Goal: Task Accomplishment & Management: Complete application form

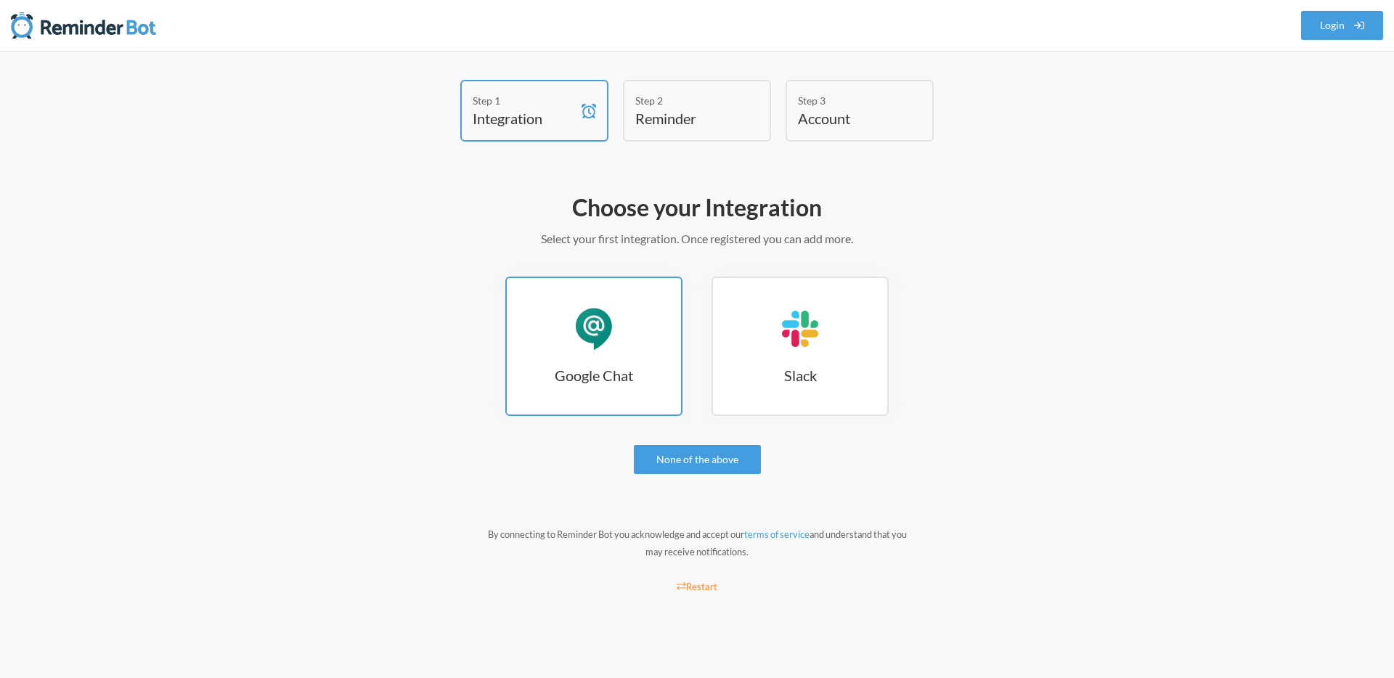
click at [620, 358] on link "Google Chat Google Chat" at bounding box center [593, 346] width 177 height 139
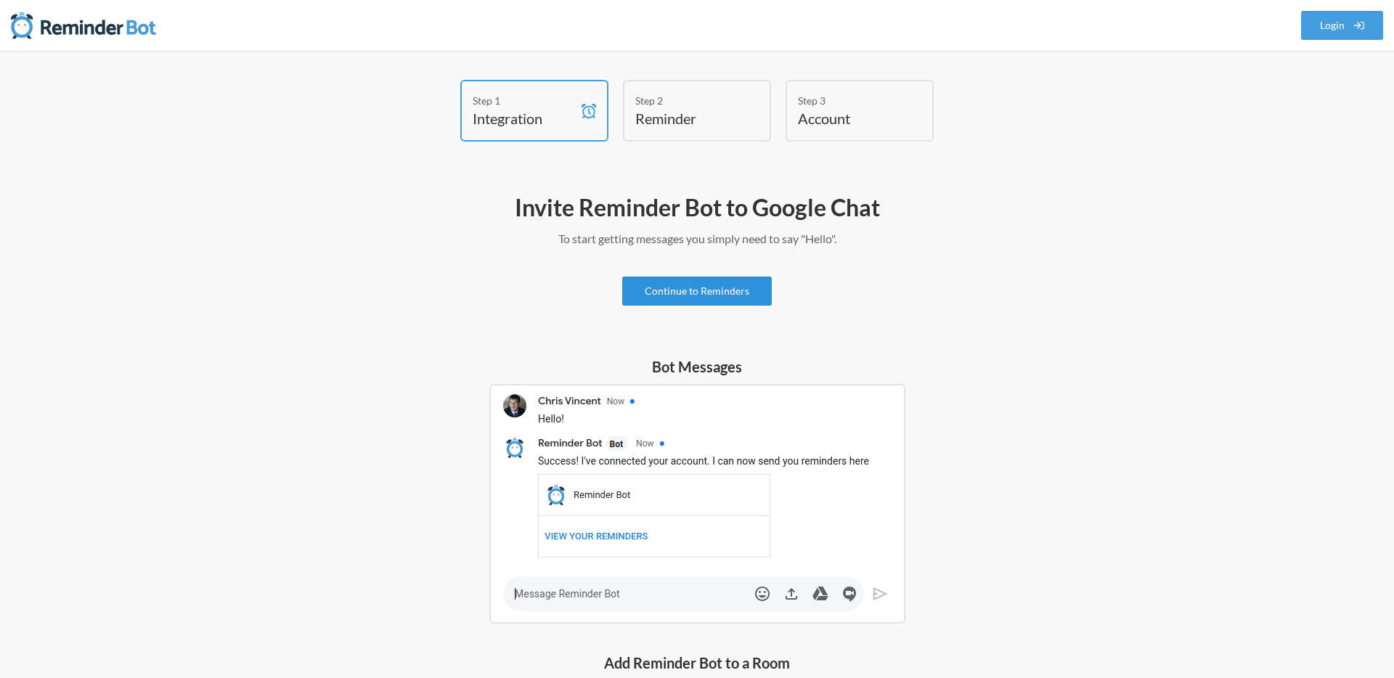
click at [674, 289] on link "Continue to Reminders" at bounding box center [697, 291] width 150 height 29
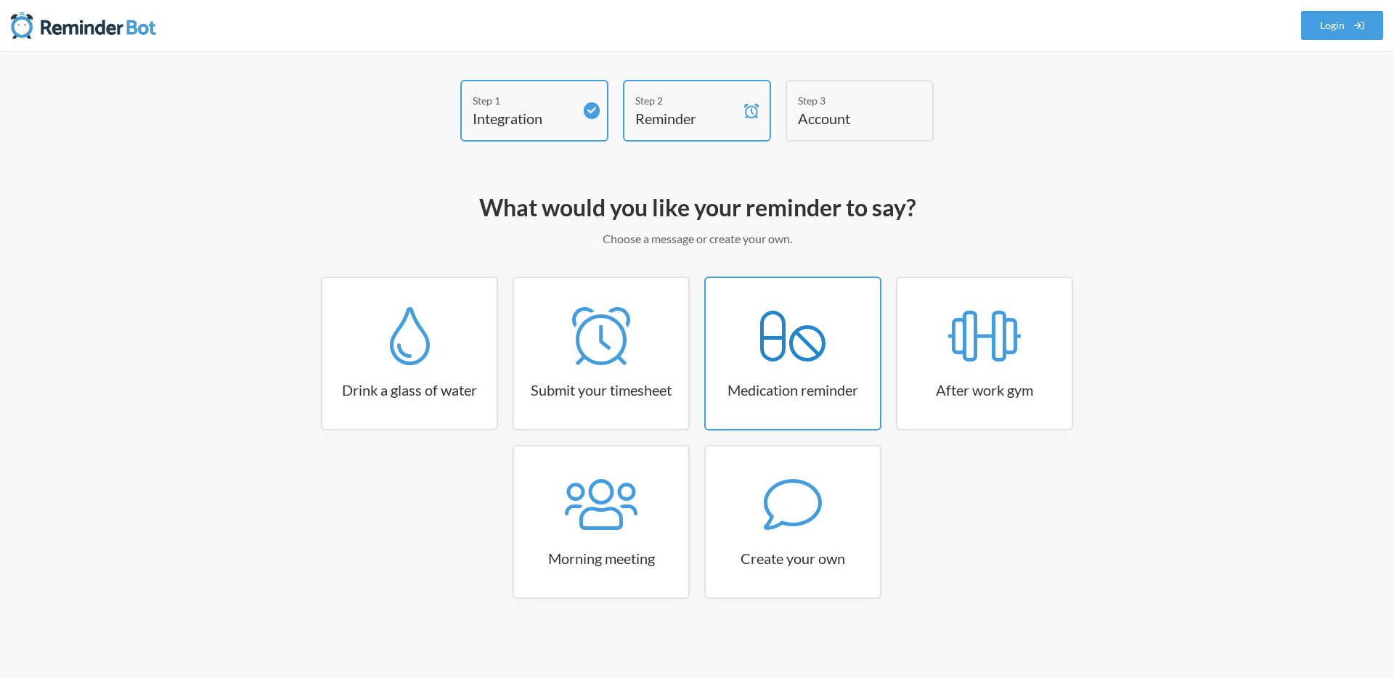
click at [743, 524] on div at bounding box center [793, 505] width 174 height 58
select select "08:30:00"
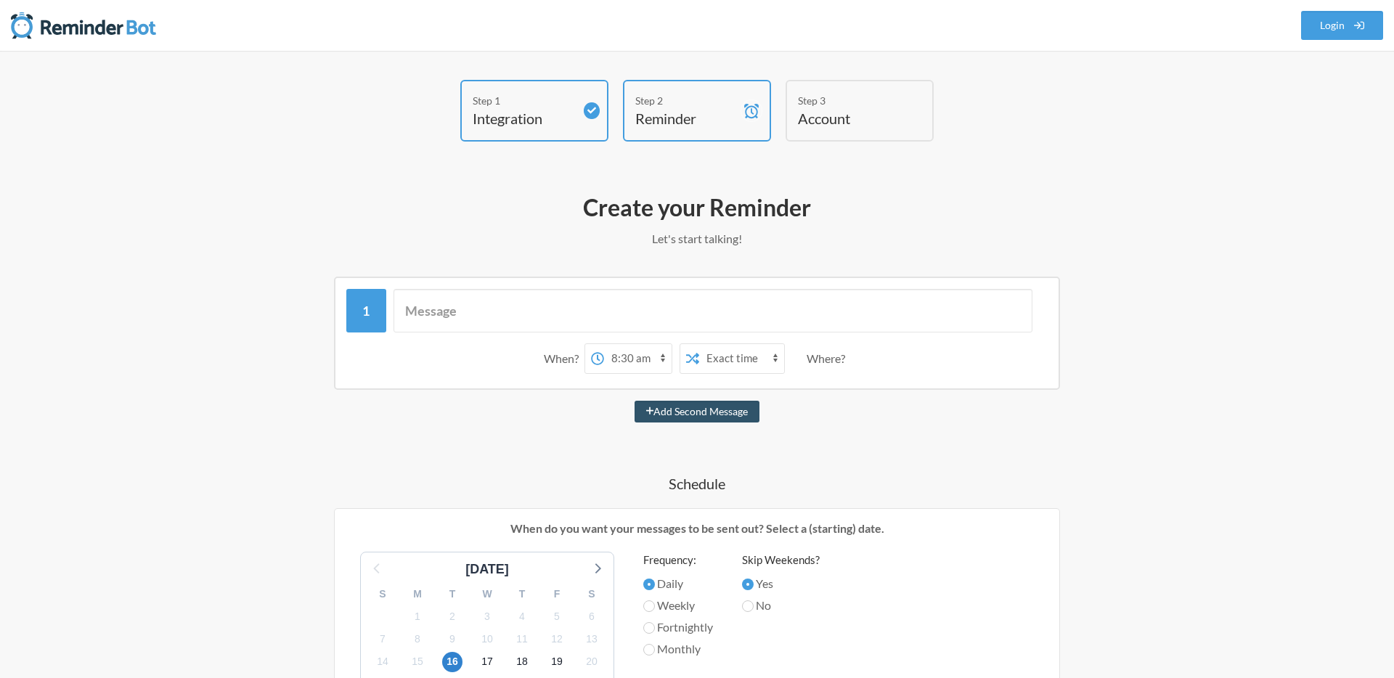
click at [778, 484] on h4 "Schedule" at bounding box center [697, 483] width 842 height 20
click at [453, 309] on input "text" at bounding box center [714, 311] width 640 height 44
click at [482, 310] on input "text" at bounding box center [714, 311] width 640 height 44
type input "T"
click at [637, 362] on select "12:00 am 12:15 am 12:30 am 12:45 am 1:00 am 1:15 am 1:30 am 1:45 am 2:00 am 2:1…" at bounding box center [638, 358] width 68 height 29
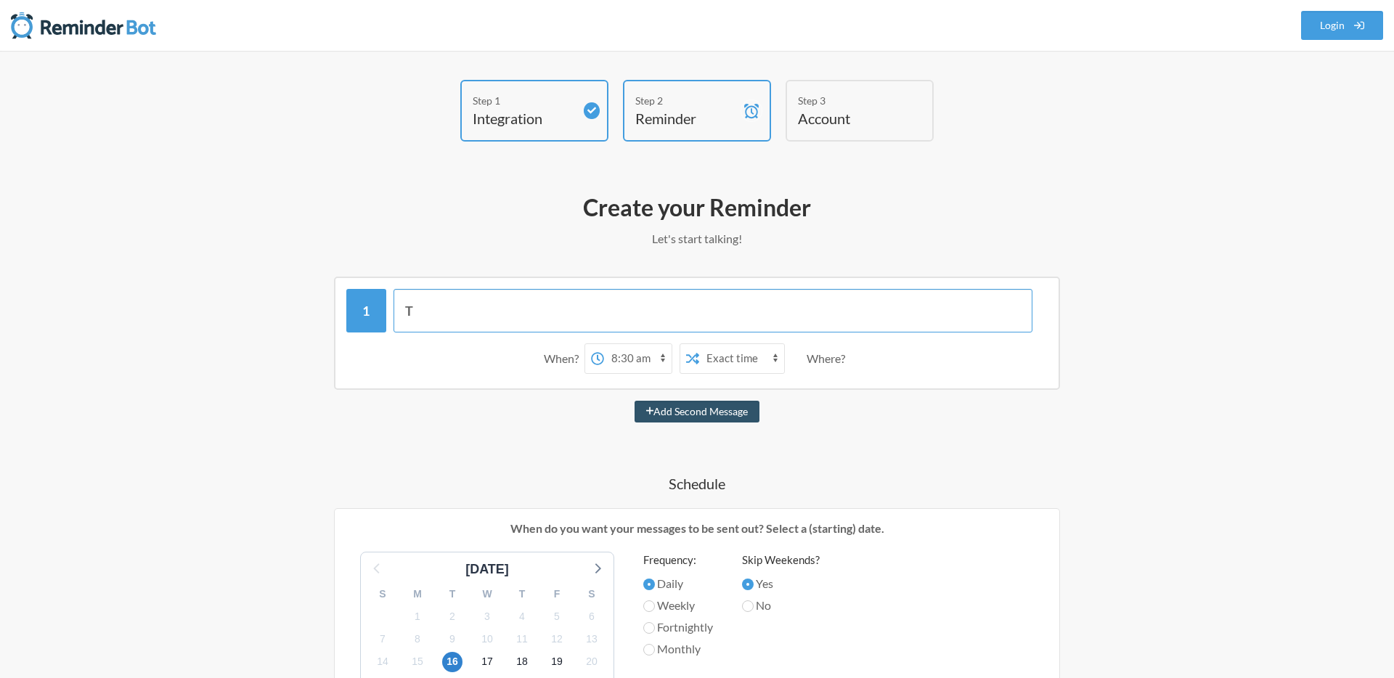
drag, startPoint x: 744, startPoint y: 299, endPoint x: 581, endPoint y: 310, distance: 163.7
click at [581, 310] on input "T" at bounding box center [714, 311] width 640 height 44
click at [490, 325] on input "T" at bounding box center [714, 311] width 640 height 44
click at [494, 309] on input "T" at bounding box center [714, 311] width 640 height 44
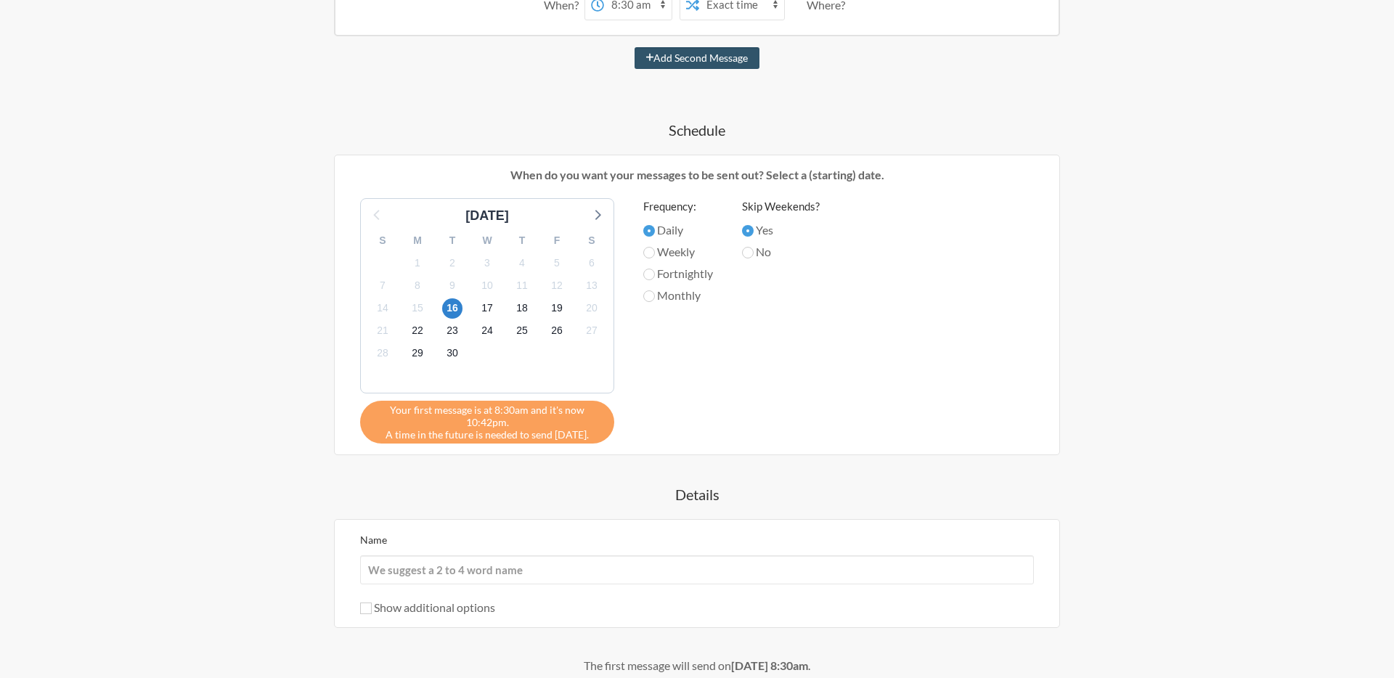
scroll to position [303, 0]
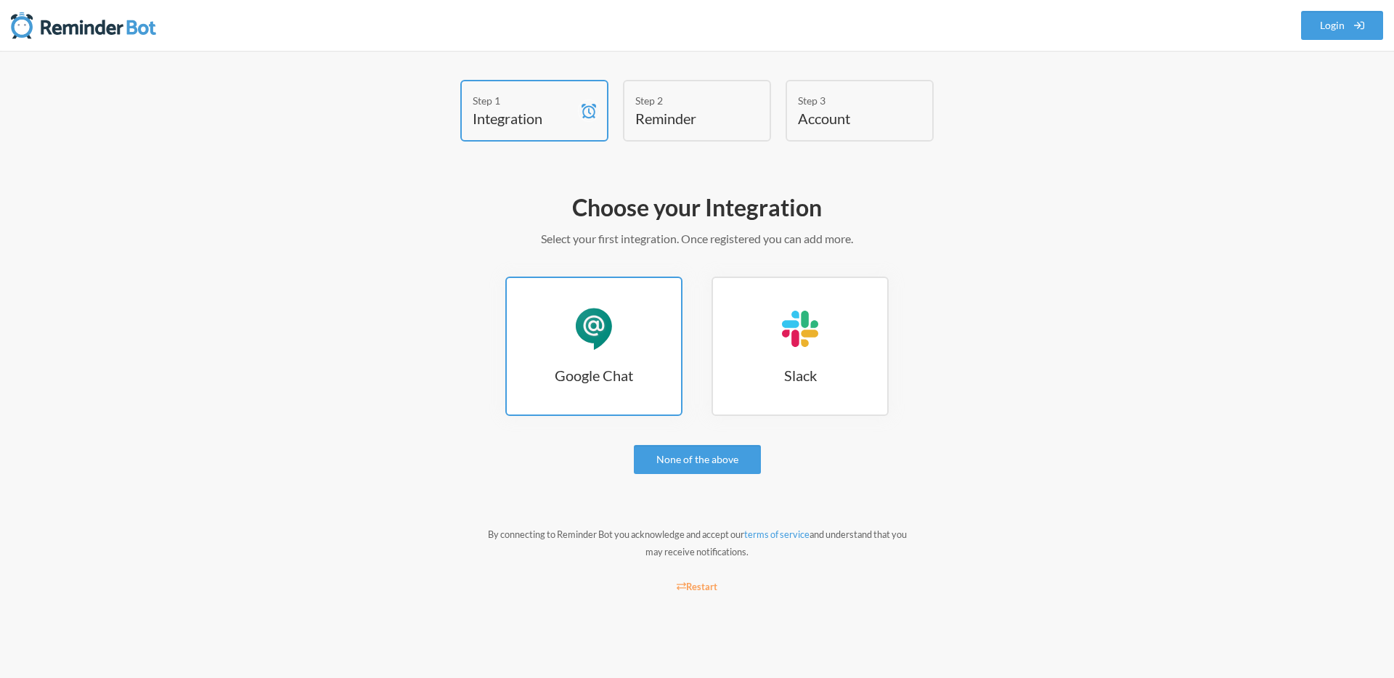
click at [594, 335] on div "Google Chat" at bounding box center [594, 329] width 44 height 44
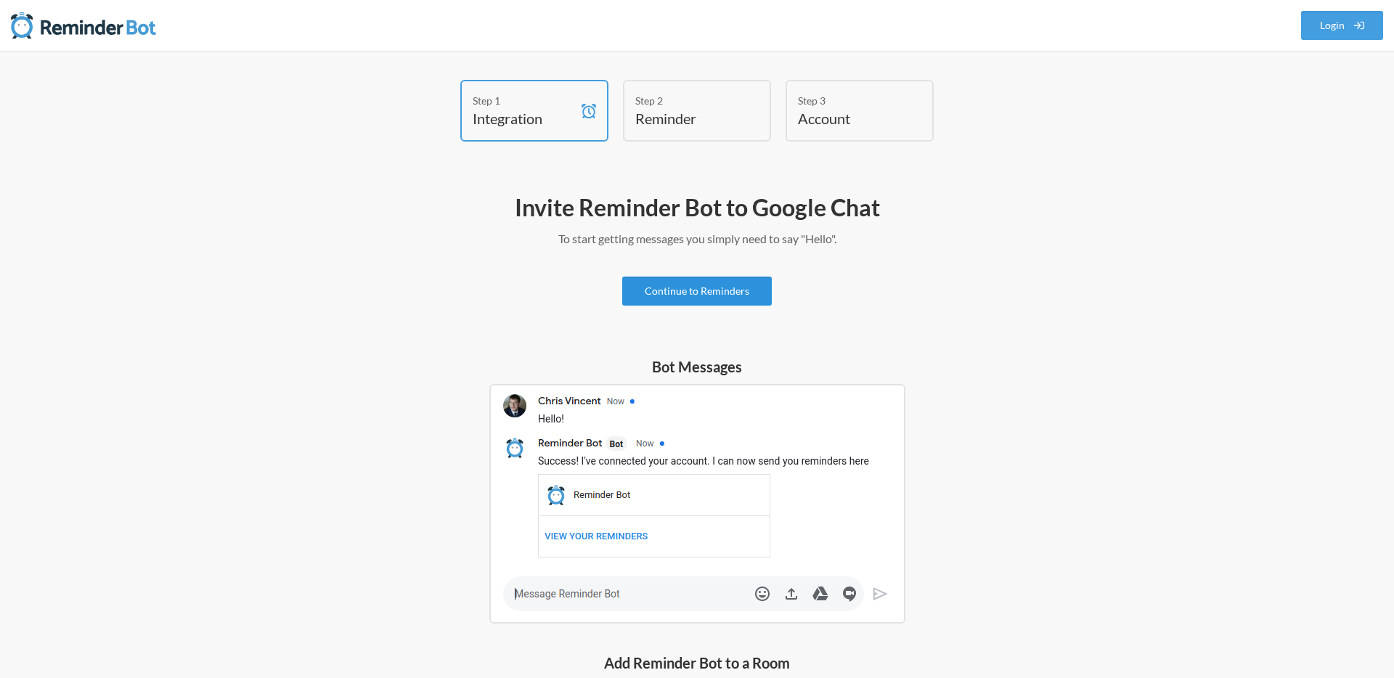
click at [688, 293] on link "Continue to Reminders" at bounding box center [697, 291] width 150 height 29
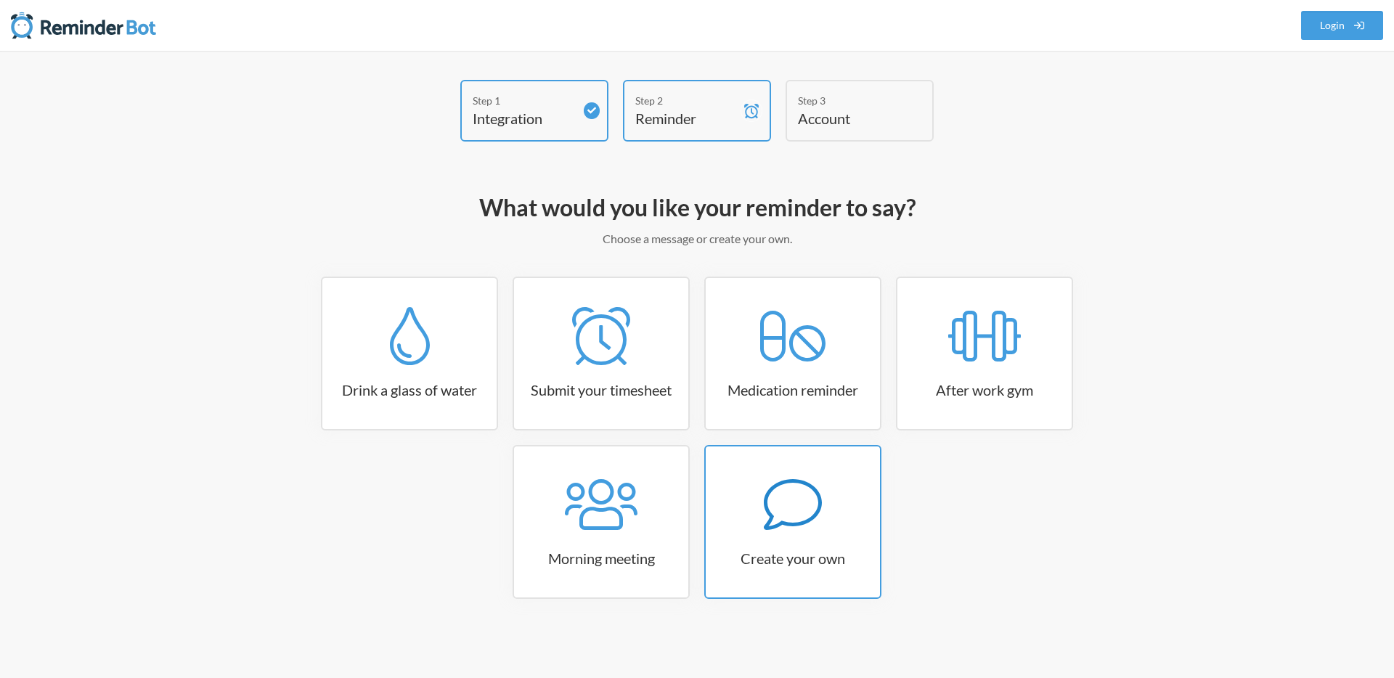
click at [727, 509] on div at bounding box center [793, 505] width 174 height 58
select select "07:30:00"
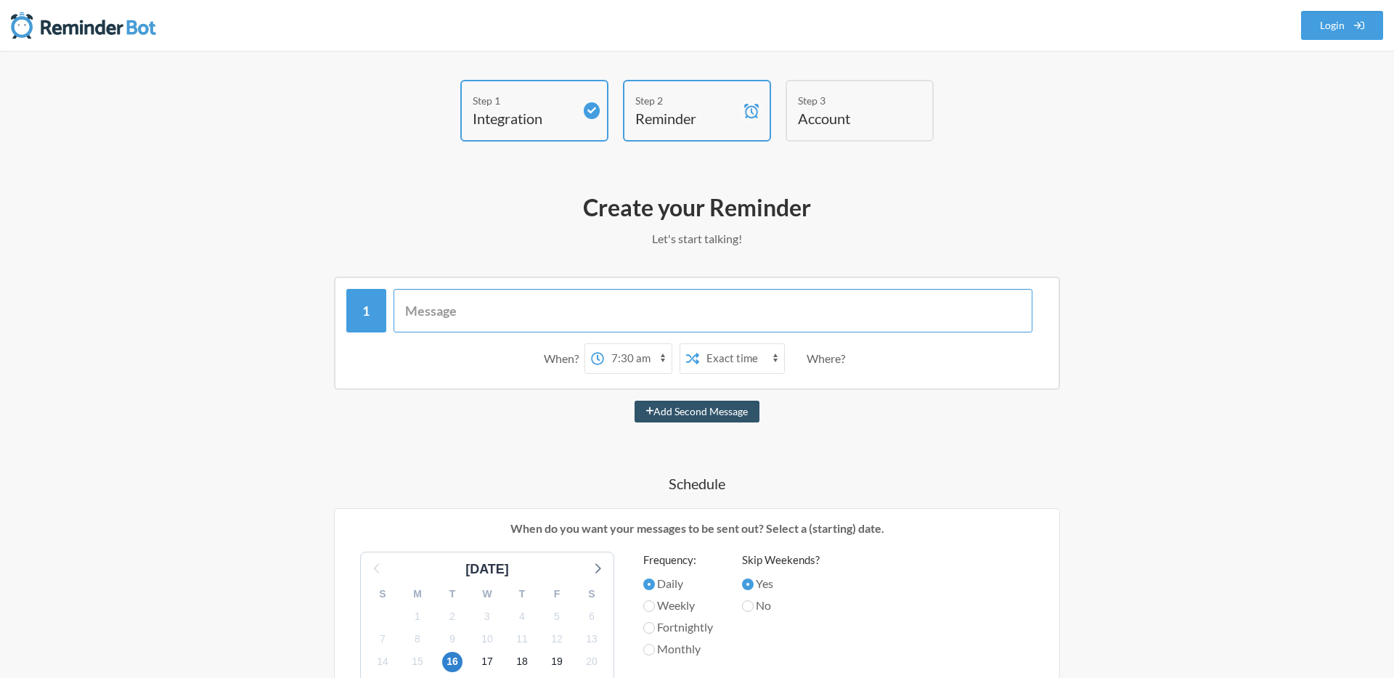
click at [575, 307] on input "text" at bounding box center [714, 311] width 640 height 44
click at [545, 420] on div "Add Second Message" at bounding box center [697, 412] width 842 height 22
click at [534, 319] on input "text" at bounding box center [714, 311] width 640 height 44
type input "T"
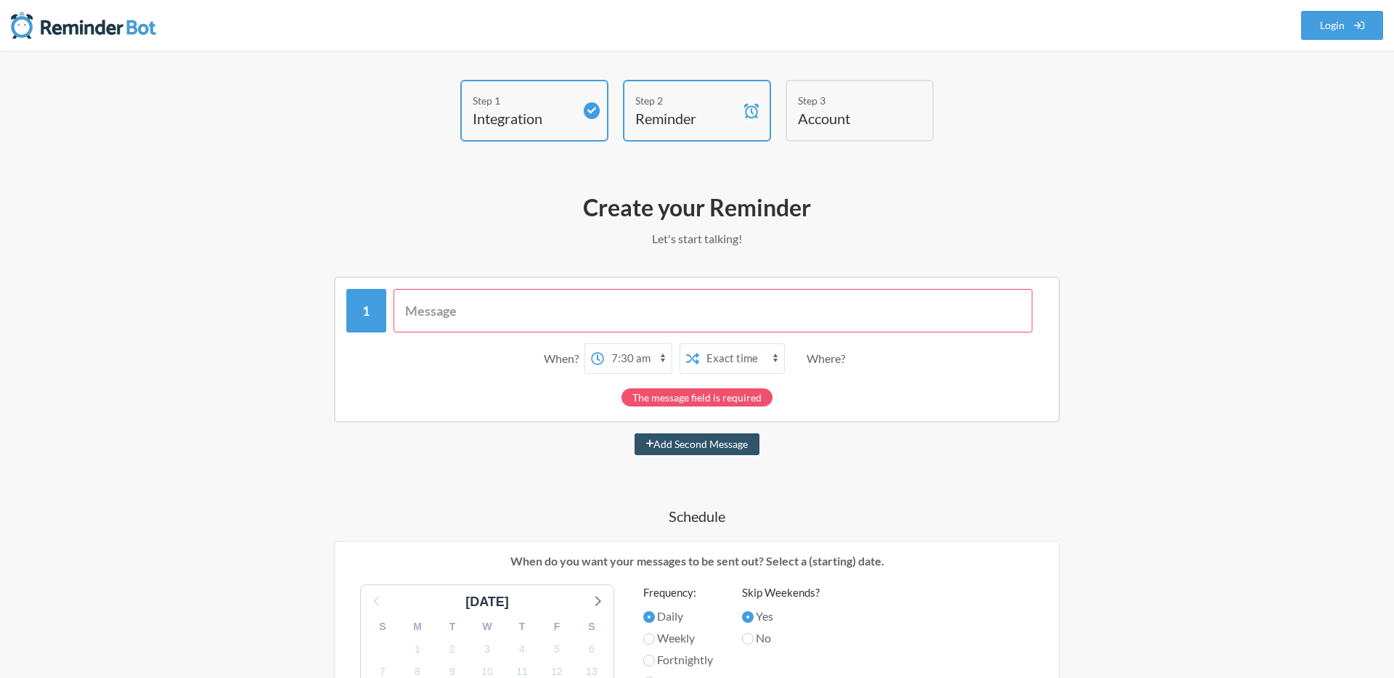
type input "M"
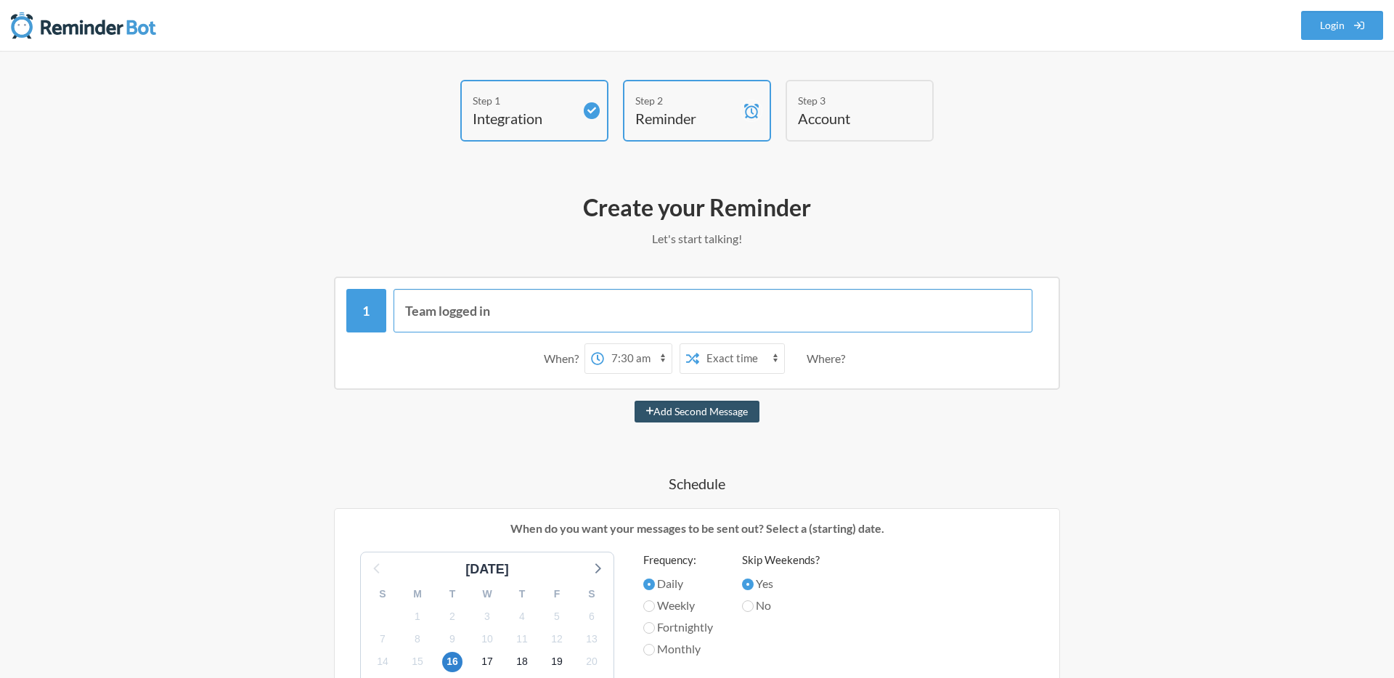
type input "Team logged in"
click at [508, 438] on div "Team logged in When? 12:00 am 12:15 am 12:30 am 12:45 am 1:00 am 1:15 am 1:30 a…" at bounding box center [697, 680] width 842 height 806
click at [613, 359] on select "12:00 am 12:15 am 12:30 am 12:45 am 1:00 am 1:15 am 1:30 am 1:45 am 2:00 am 2:1…" at bounding box center [638, 358] width 68 height 29
select select "22:45:00"
click at [526, 521] on p "When do you want your messages to be sent out? Select a (starting) date." at bounding box center [697, 528] width 703 height 17
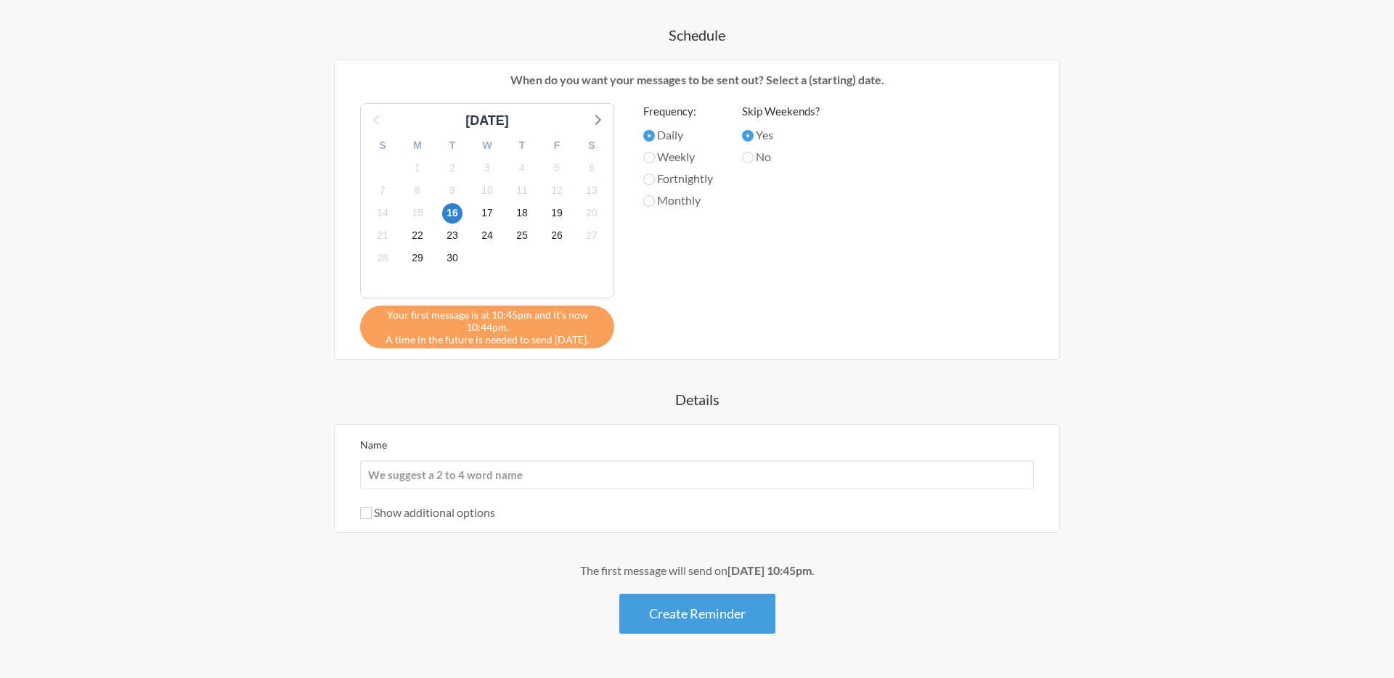
scroll to position [476, 0]
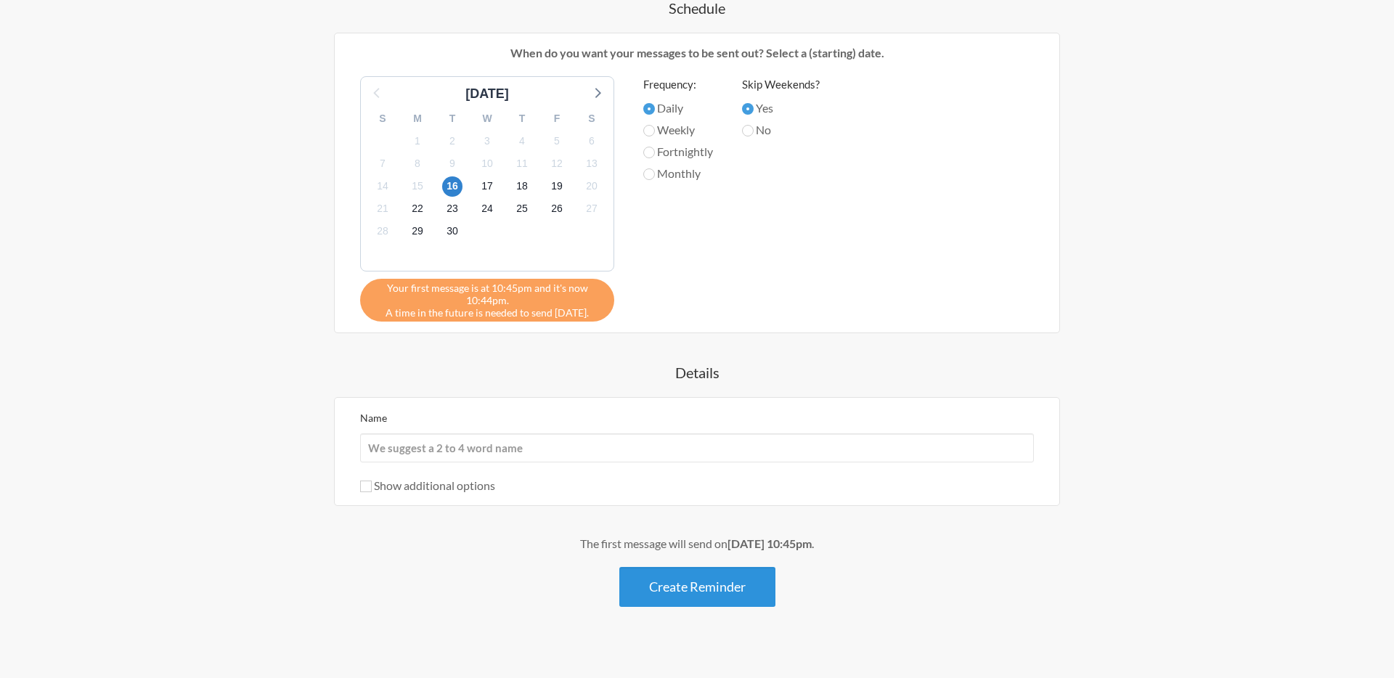
click at [671, 602] on button "Create Reminder" at bounding box center [697, 587] width 156 height 40
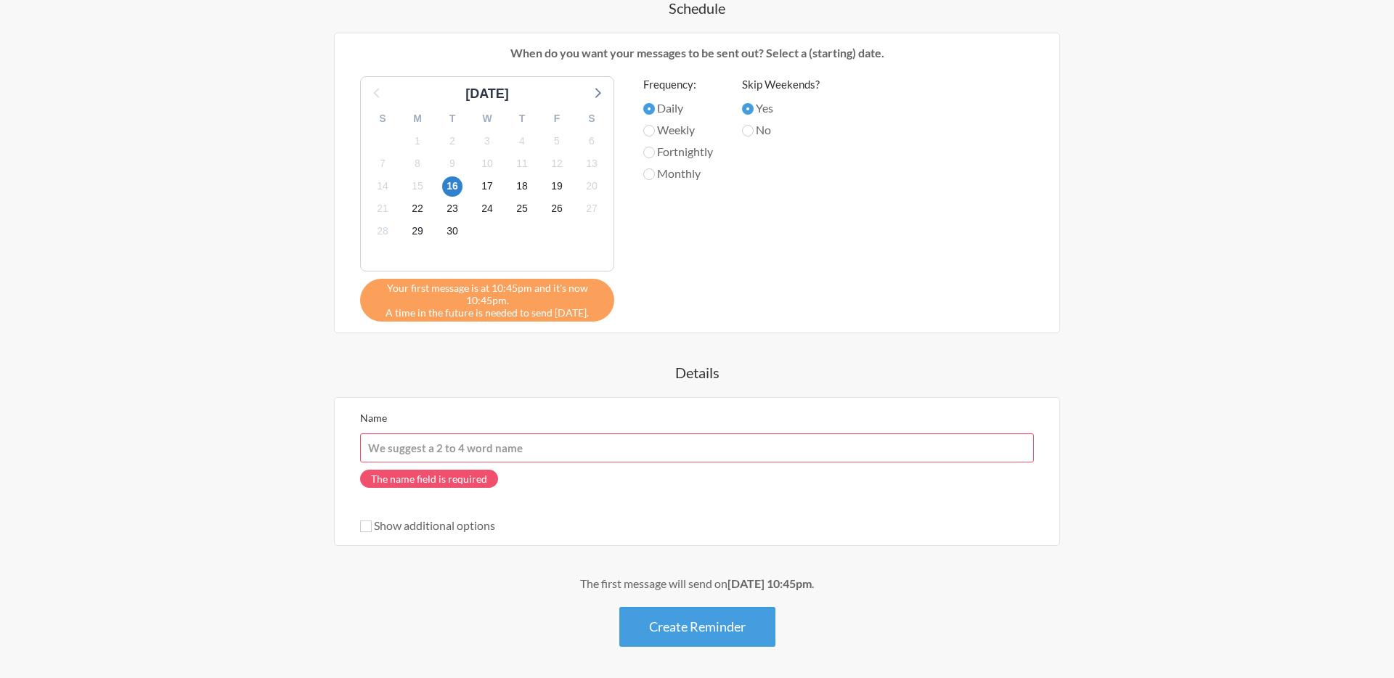
click at [537, 439] on input "Name" at bounding box center [697, 447] width 674 height 29
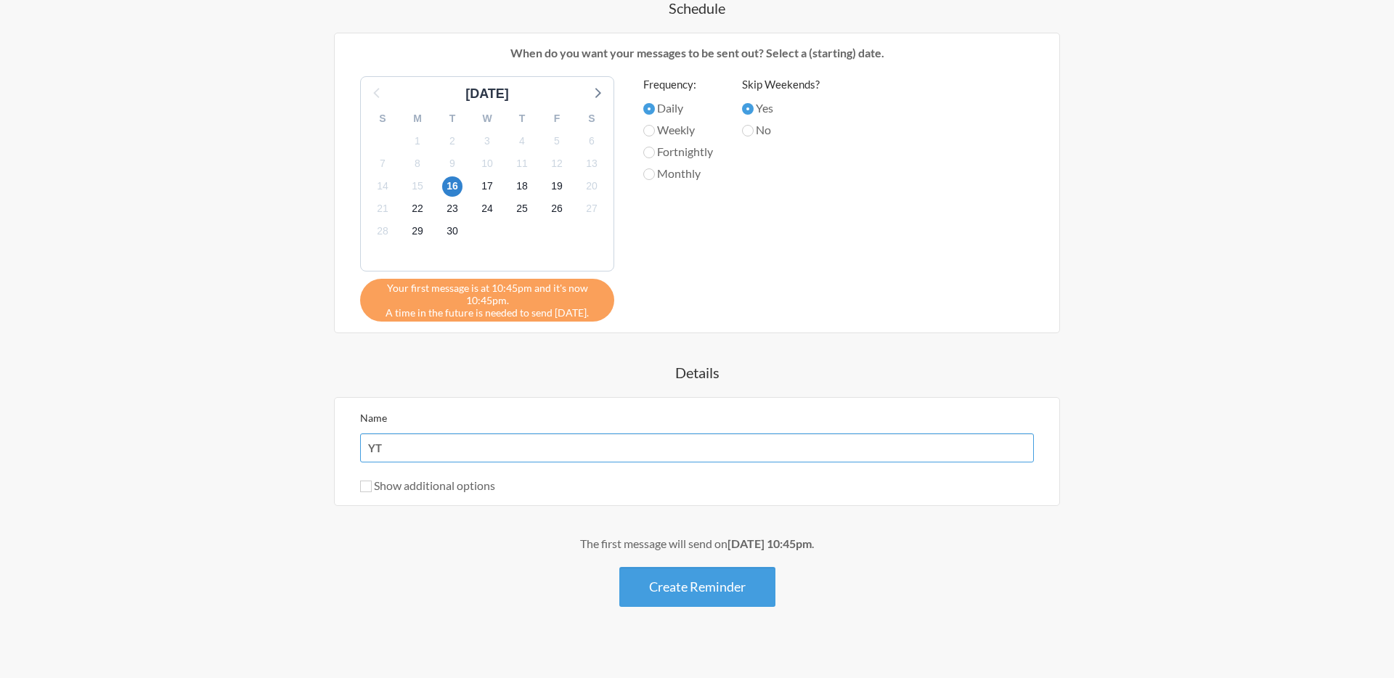
type input "Y"
type input "t"
type input "logged in"
click at [669, 576] on button "Create Reminder" at bounding box center [697, 587] width 156 height 40
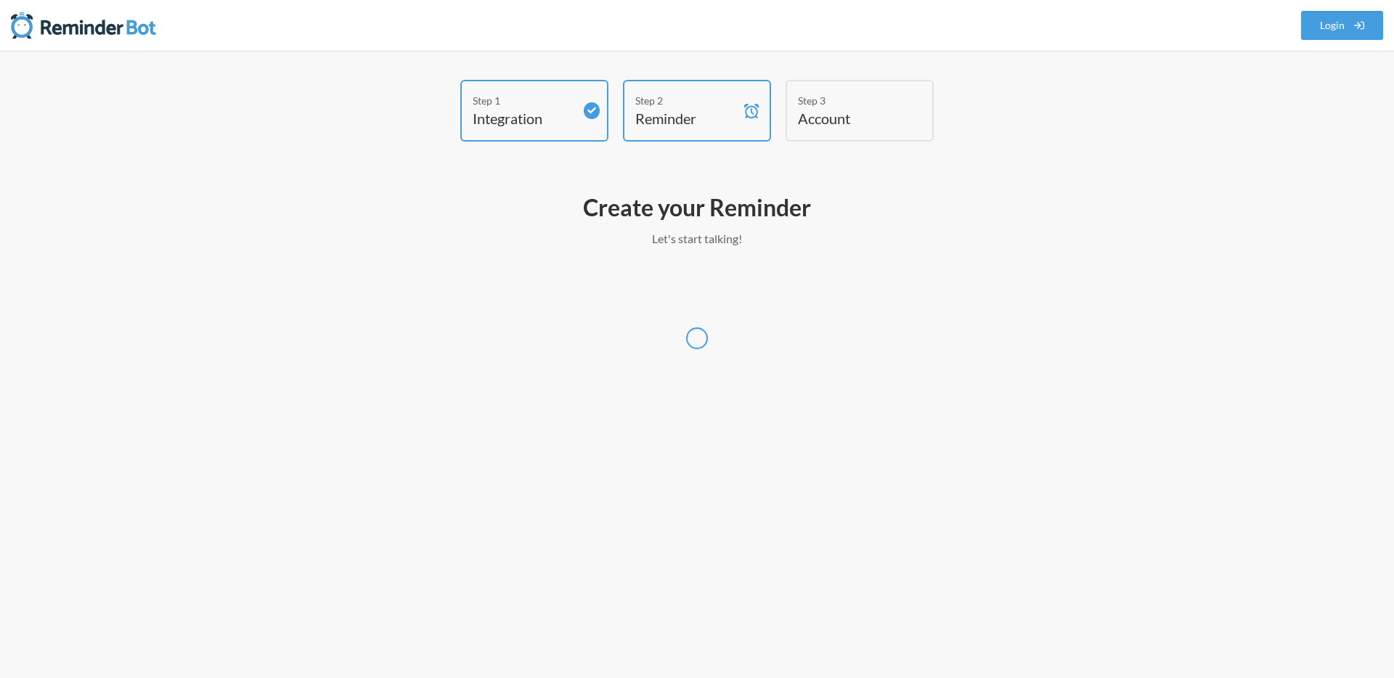
scroll to position [0, 0]
select select "UTC"
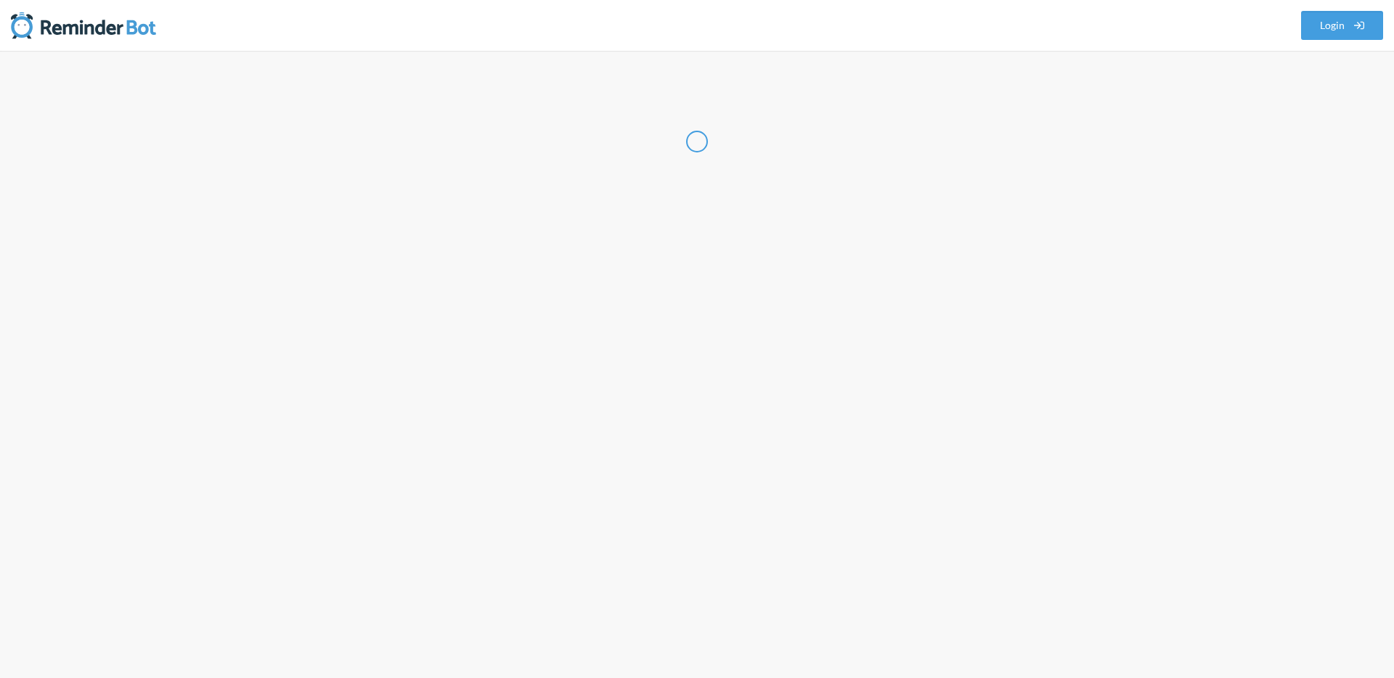
select select "VN"
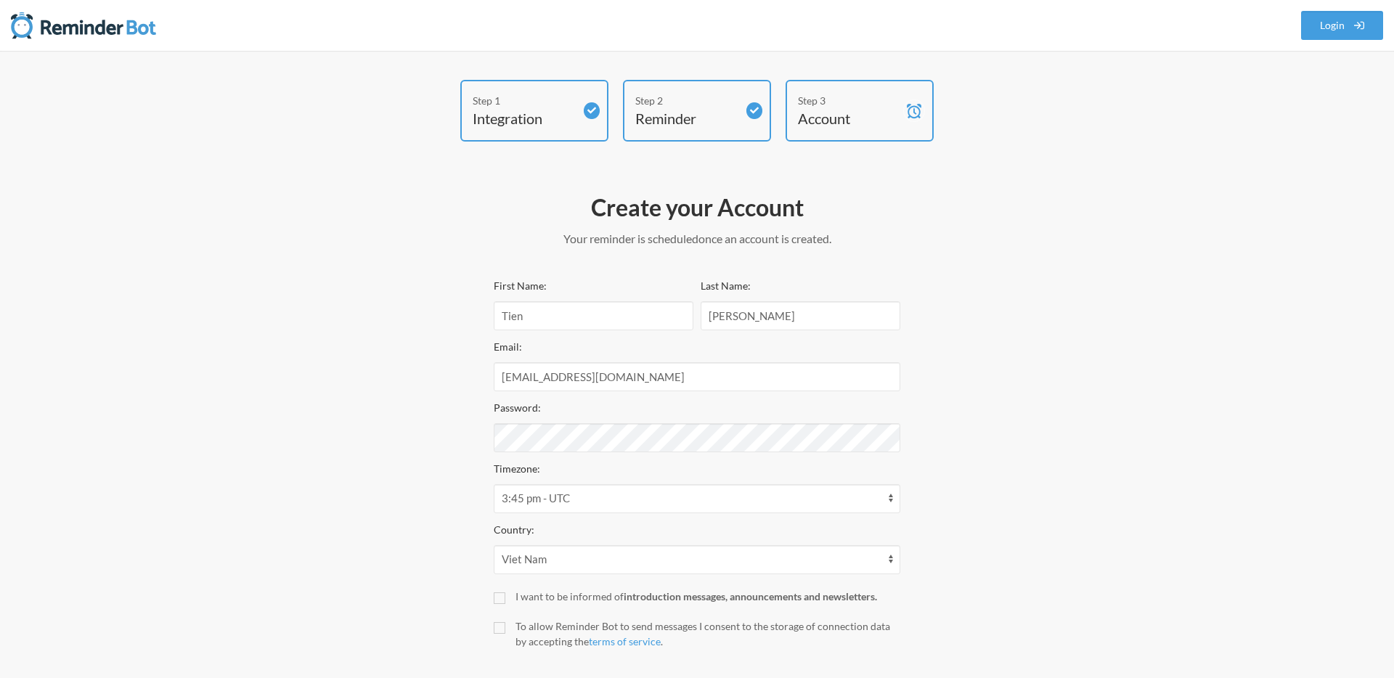
scroll to position [76, 0]
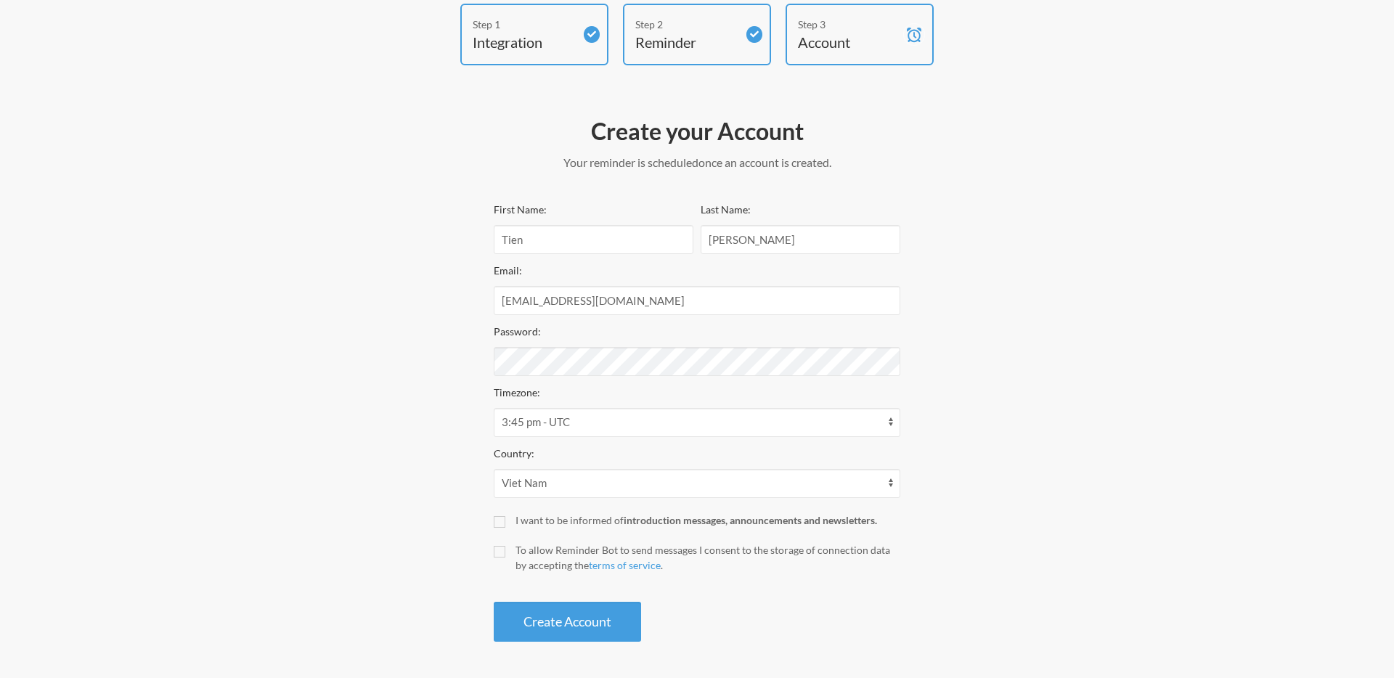
click at [698, 380] on div "First Name: Tien Last Name: Nguyen Email: tien@thelinked.org Password: Timezone…" at bounding box center [697, 420] width 407 height 441
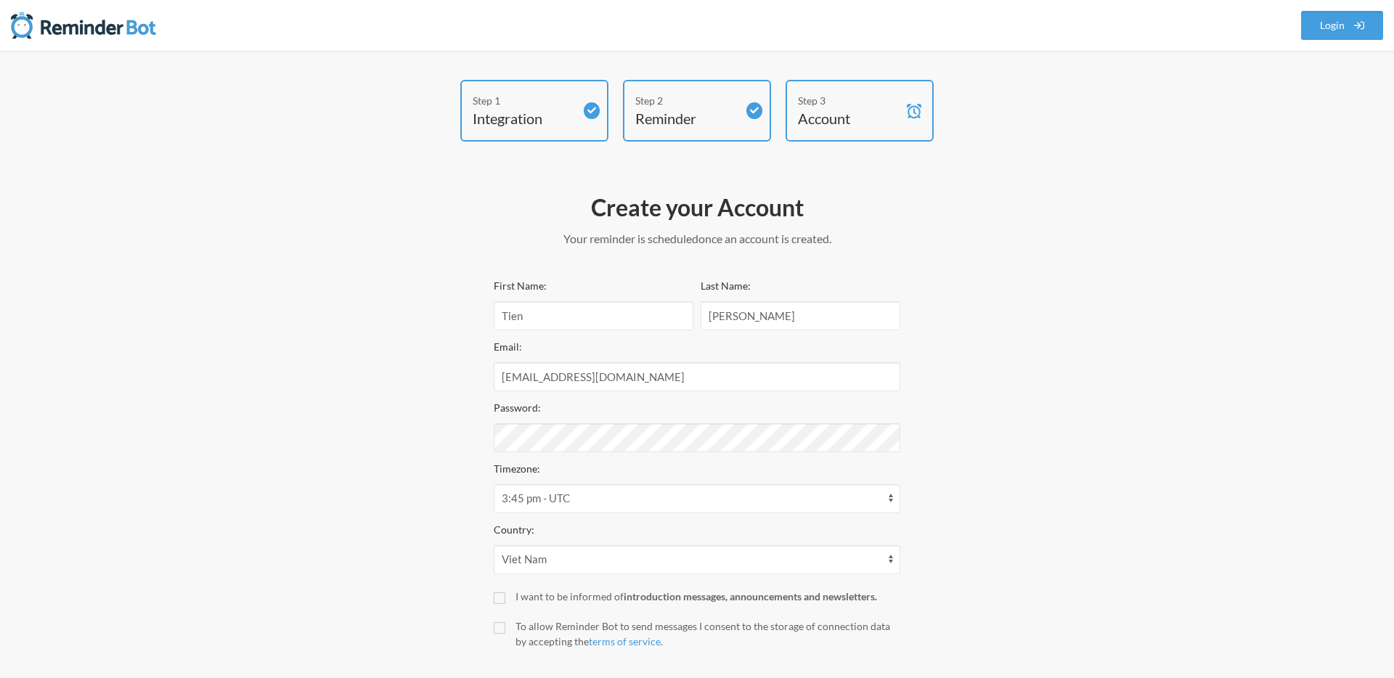
click at [661, 417] on div "Password:" at bounding box center [697, 426] width 407 height 54
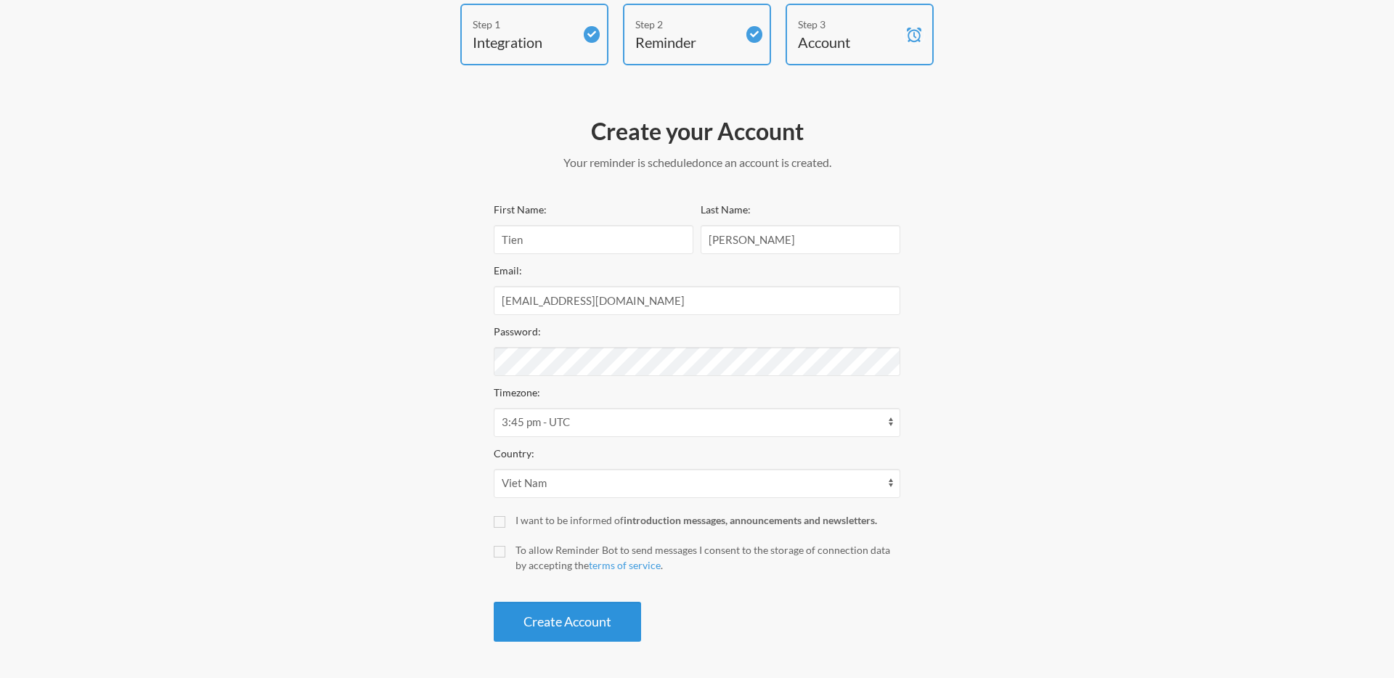
click at [616, 637] on button "Create Account" at bounding box center [567, 622] width 147 height 40
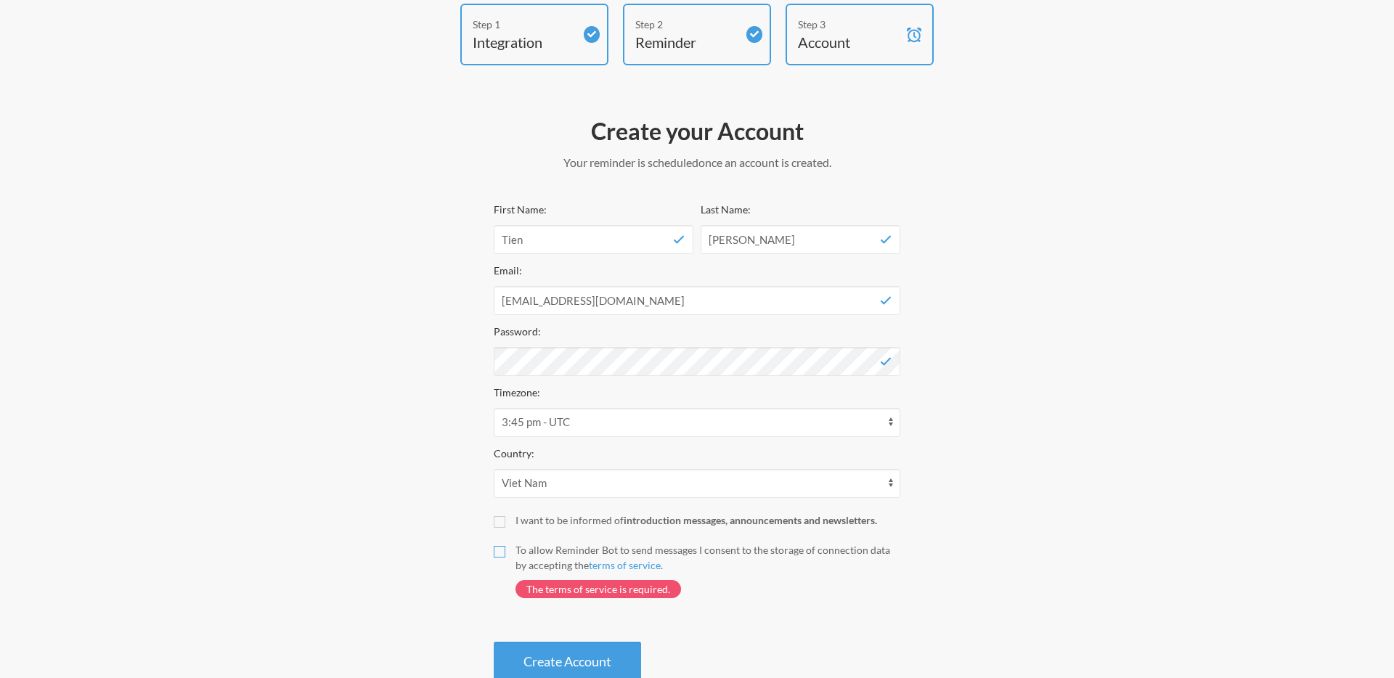
click at [499, 549] on input "To allow Reminder Bot to send messages I consent to the storage of connection d…" at bounding box center [500, 552] width 12 height 12
checkbox input "true"
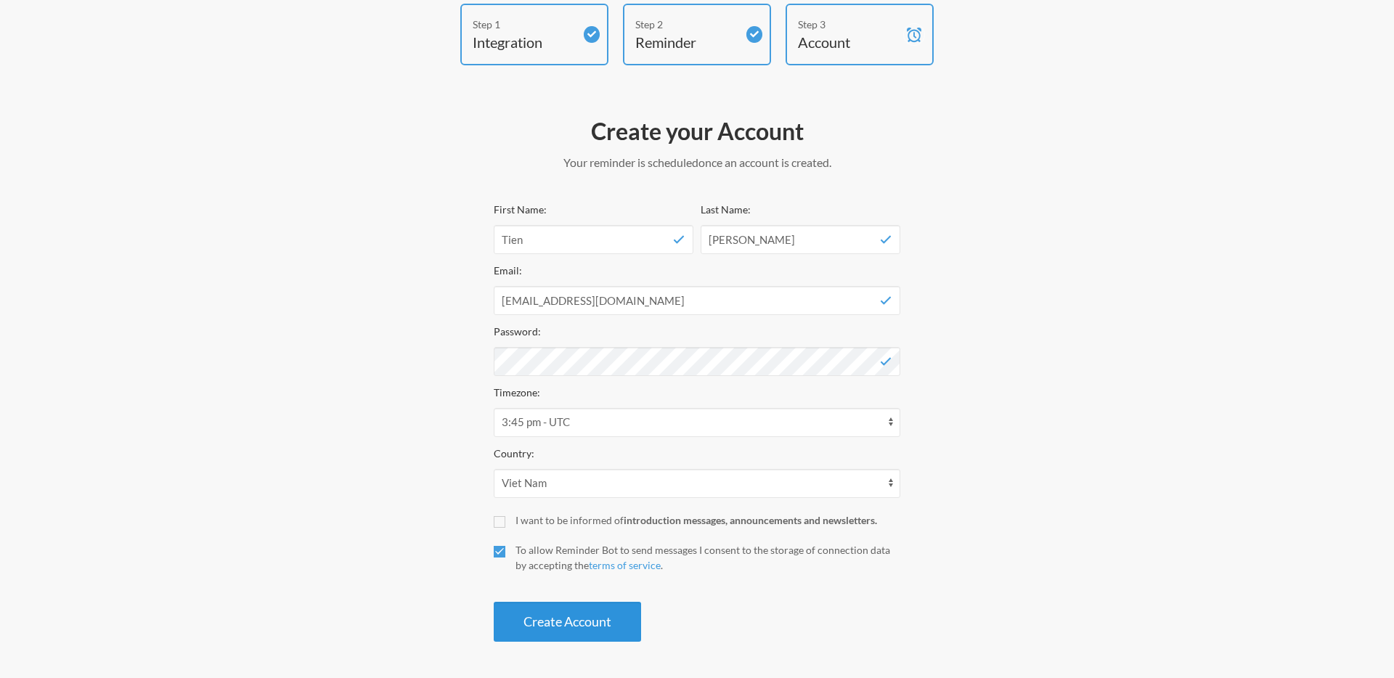
click at [510, 619] on button "Create Account" at bounding box center [567, 622] width 147 height 40
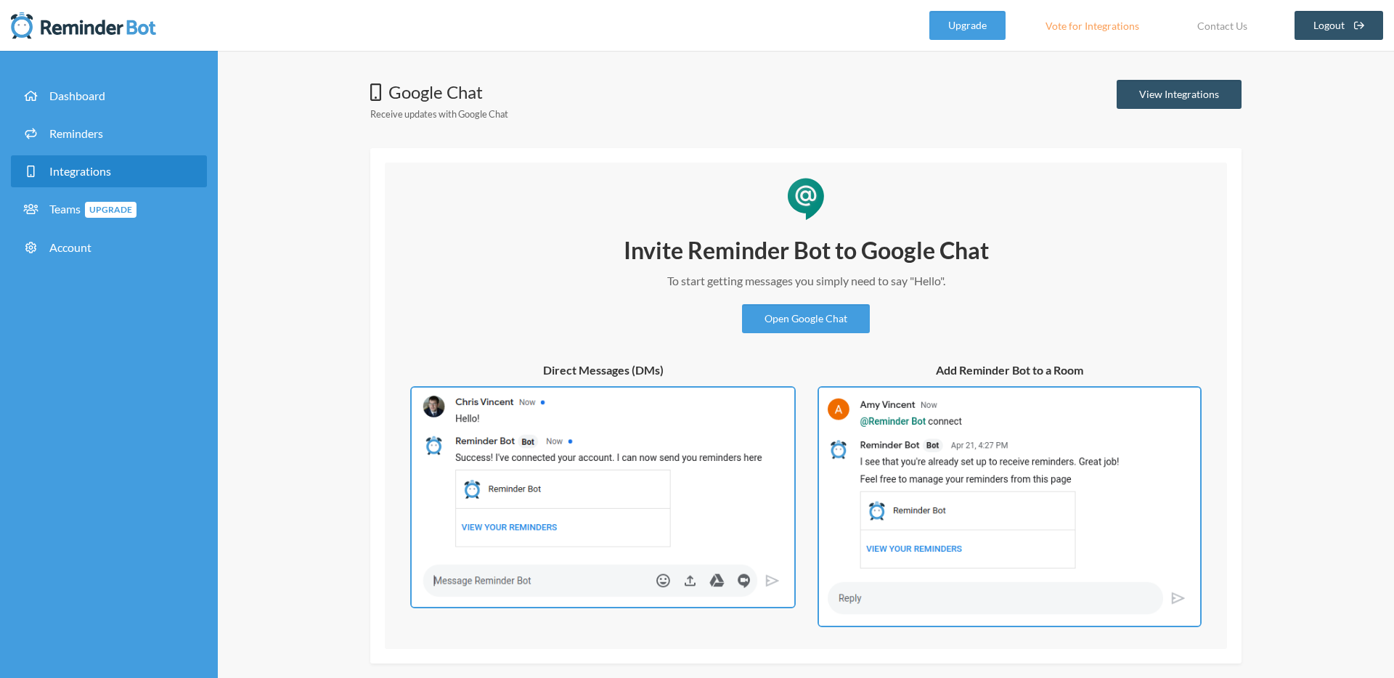
scroll to position [58, 0]
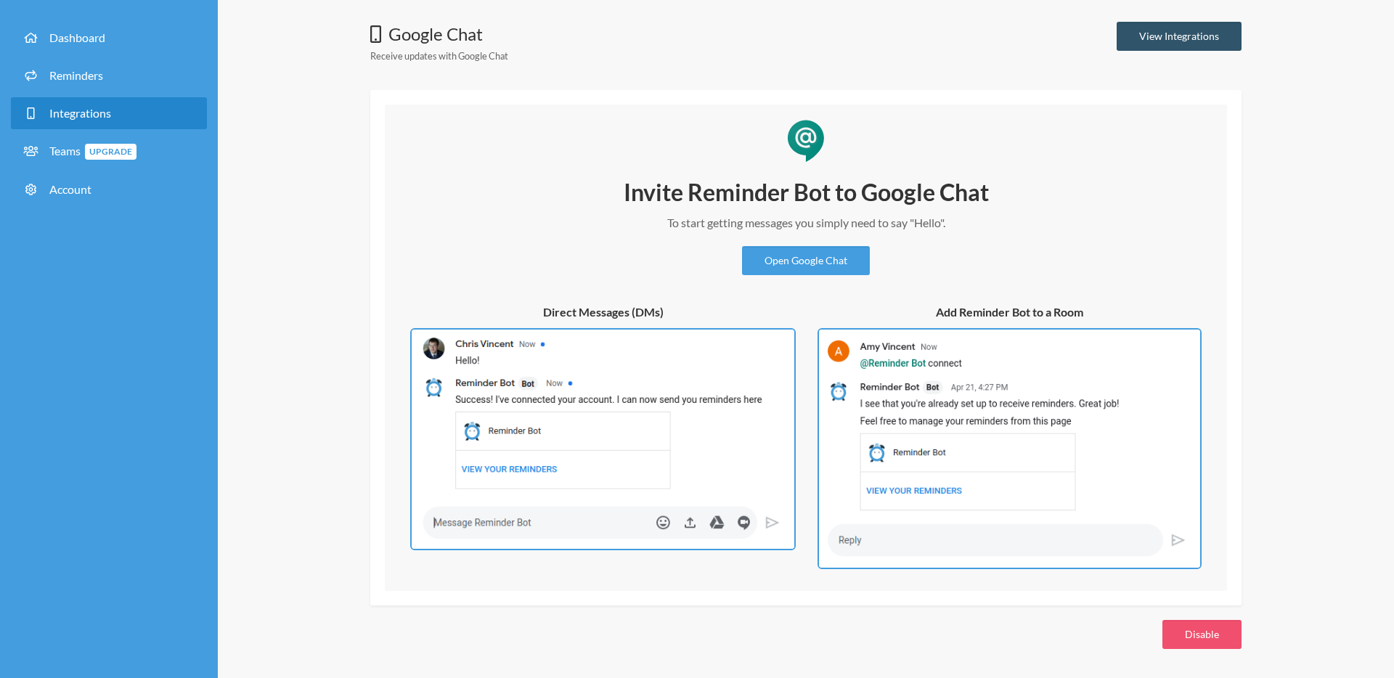
click at [614, 308] on h5 "Direct Messages (DMs)" at bounding box center [603, 312] width 386 height 16
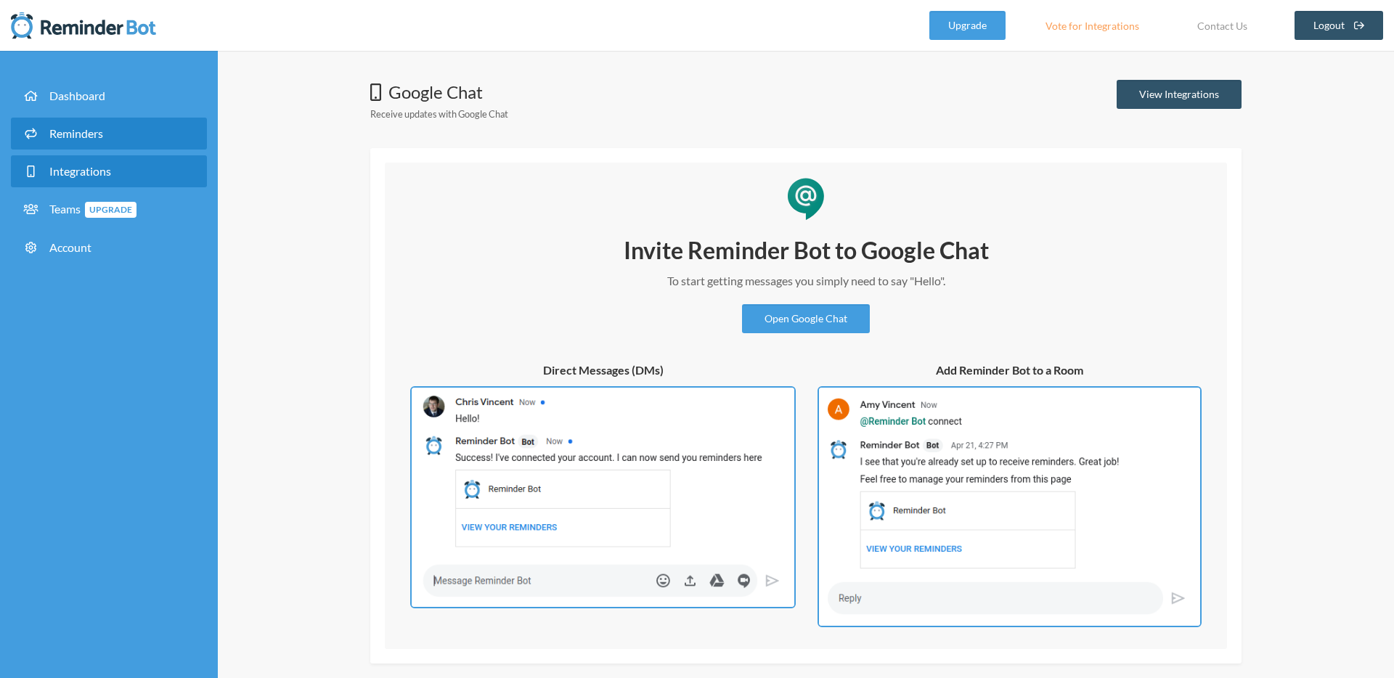
click at [75, 136] on span "Reminders" at bounding box center [76, 133] width 54 height 14
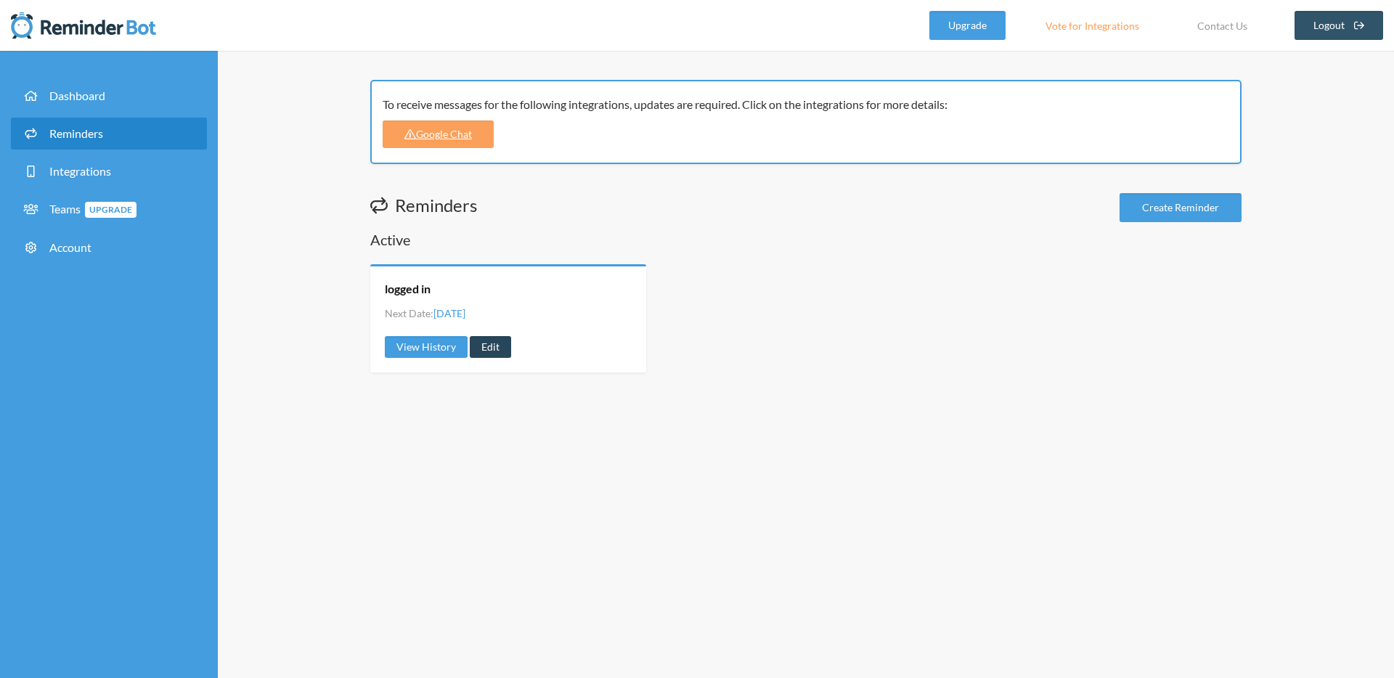
click at [492, 349] on link "Edit" at bounding box center [490, 347] width 41 height 22
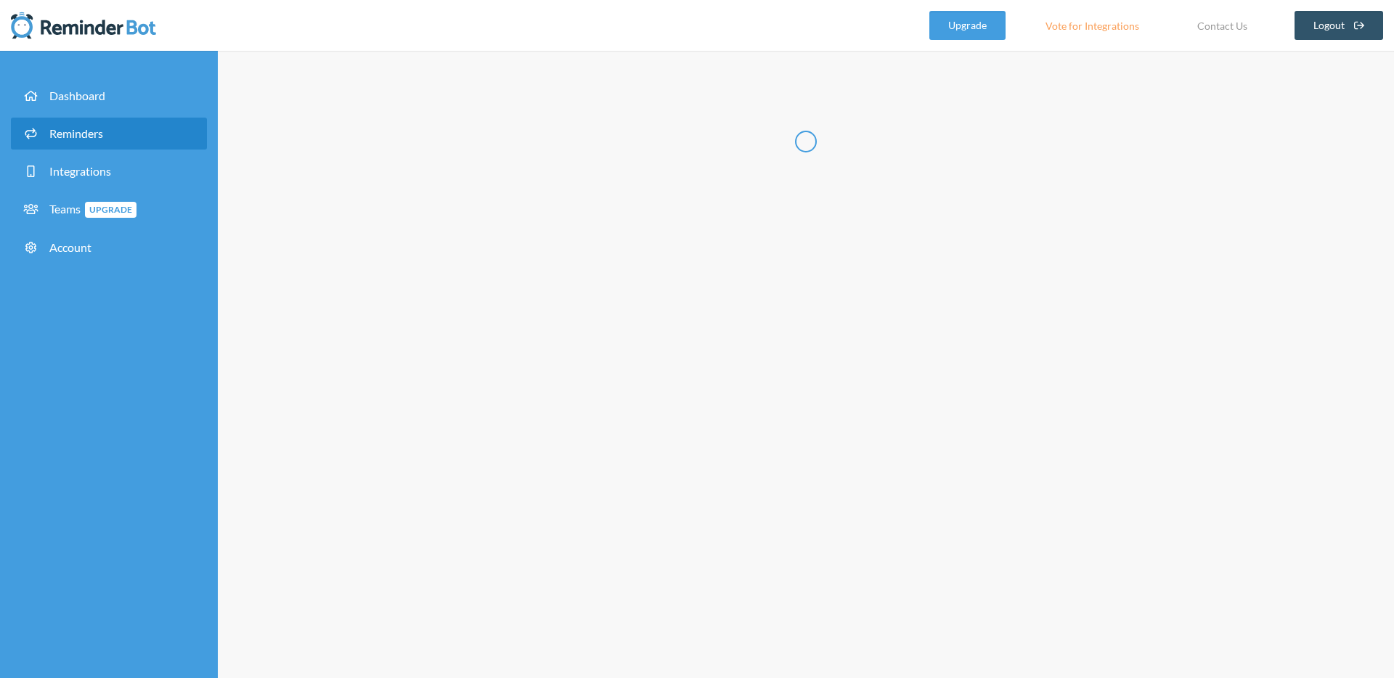
type input "logged in"
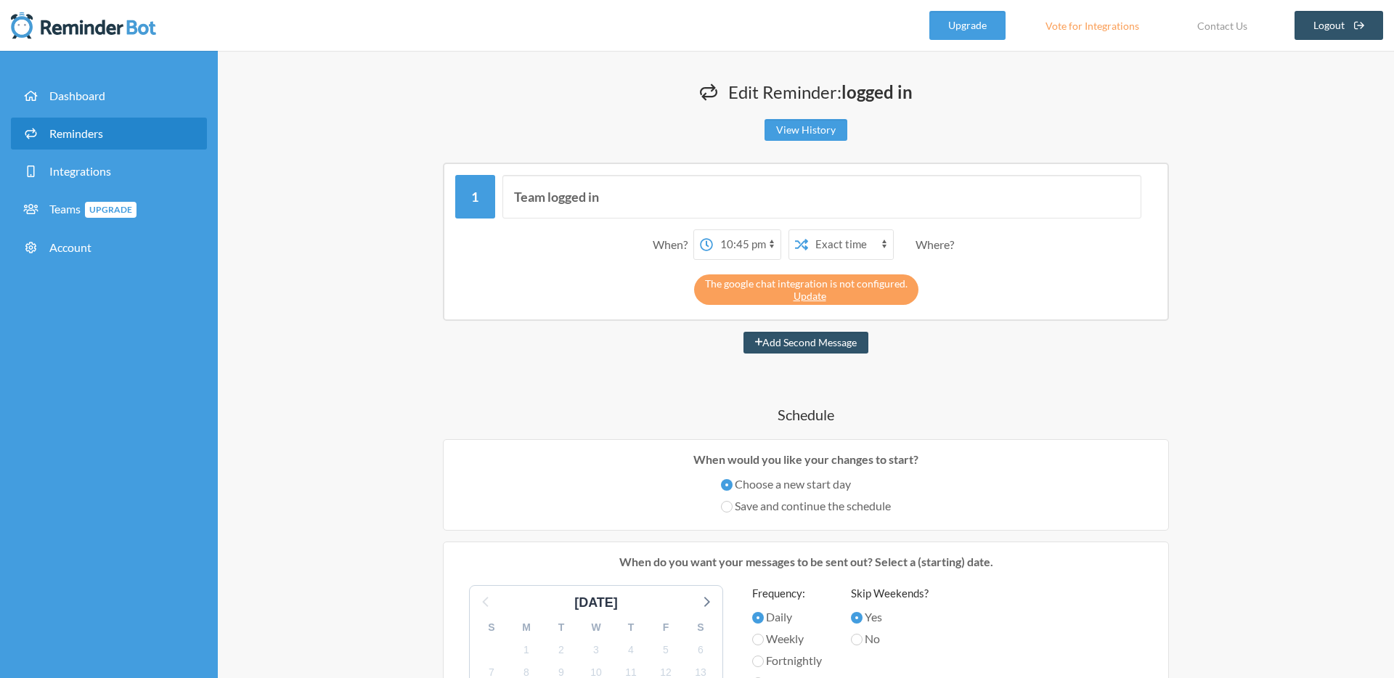
click at [730, 244] on select "12:00 am 12:15 am 12:30 am 12:45 am 1:00 am 1:15 am 1:30 am 1:45 am 2:00 am 2:1…" at bounding box center [747, 244] width 68 height 29
select select "23:00:00"
